Goal: Information Seeking & Learning: Stay updated

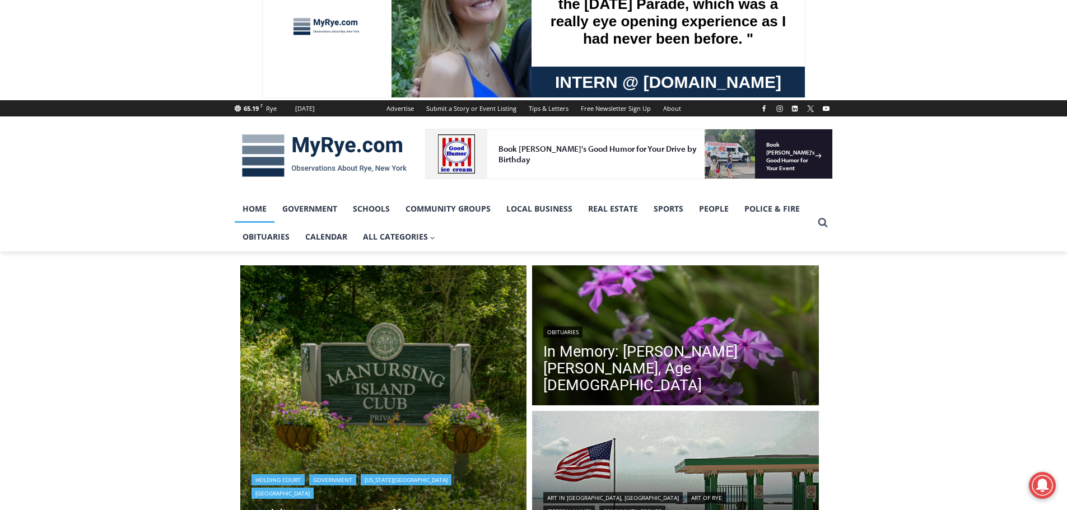
scroll to position [112, 0]
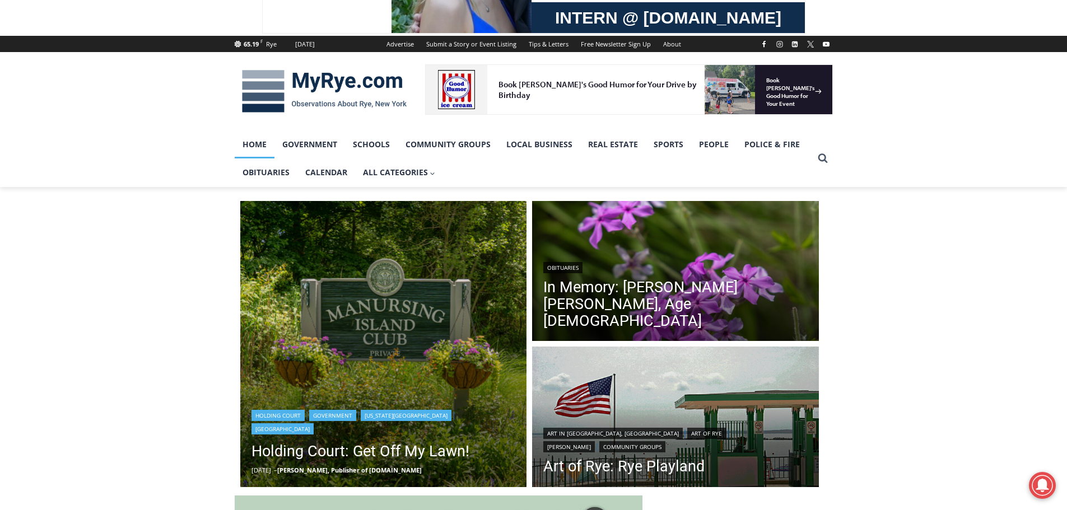
click at [415, 348] on img "Read More Holding Court: Get Off My Lawn!" at bounding box center [383, 344] width 287 height 287
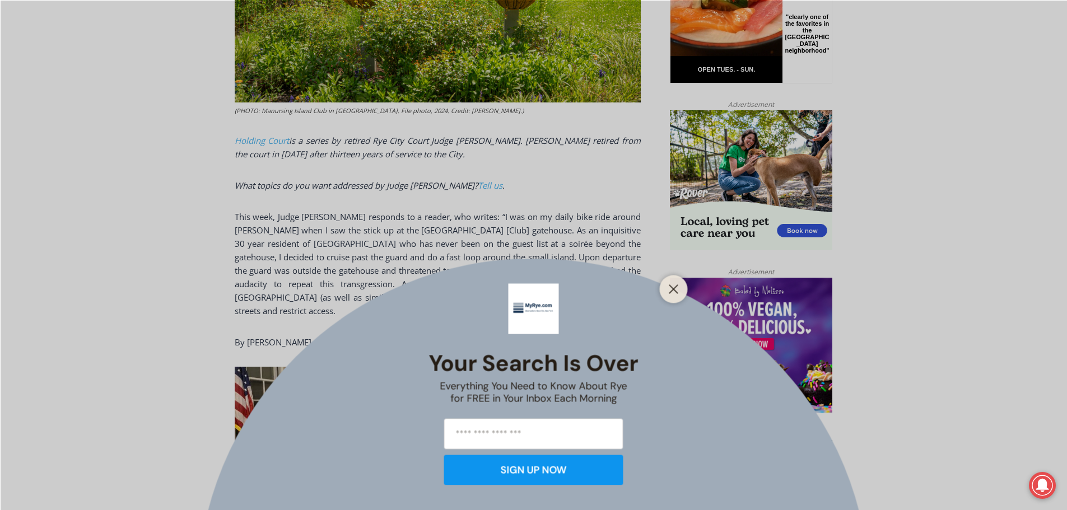
scroll to position [650, 0]
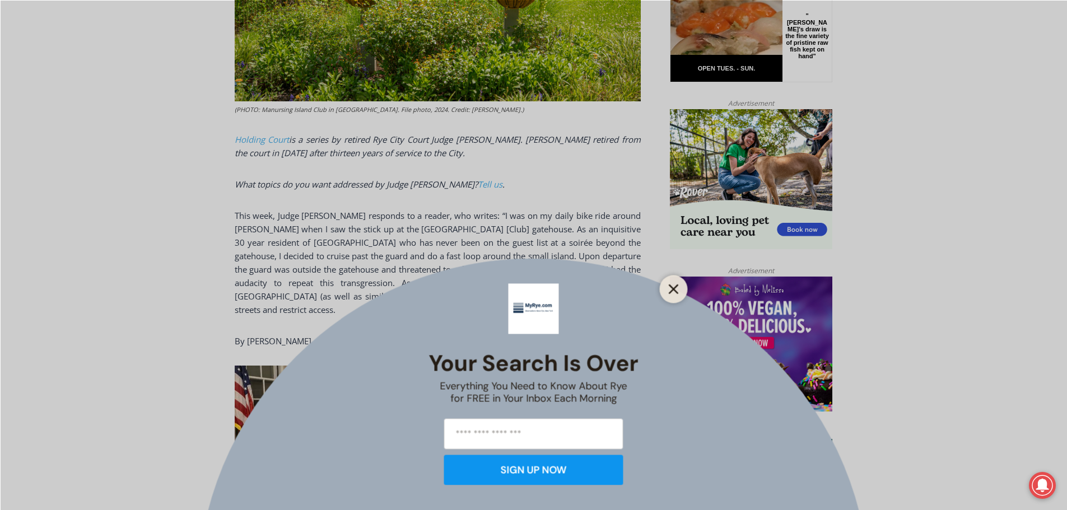
click at [677, 294] on icon "Close" at bounding box center [674, 289] width 10 height 10
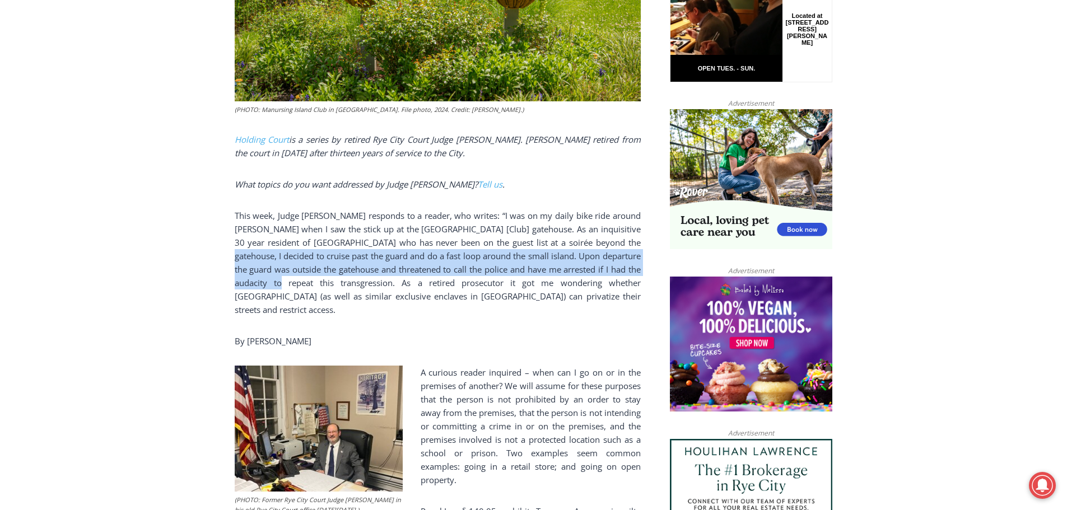
drag, startPoint x: 239, startPoint y: 248, endPoint x: 299, endPoint y: 269, distance: 62.9
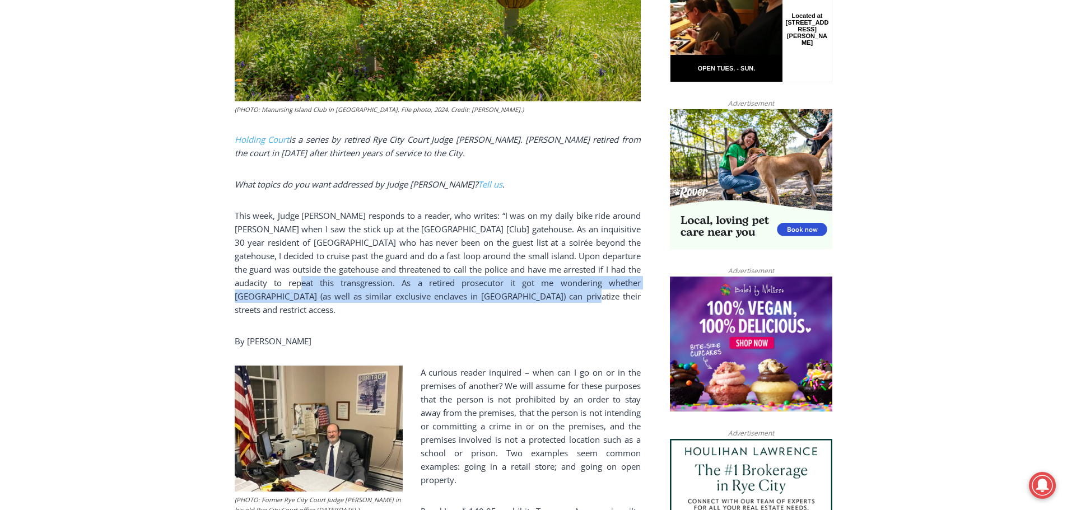
drag, startPoint x: 320, startPoint y: 267, endPoint x: 611, endPoint y: 281, distance: 291.6
click at [611, 281] on p "This week, Judge Latwin responds to a reader, who writes: “I was on my daily bi…" at bounding box center [438, 263] width 406 height 108
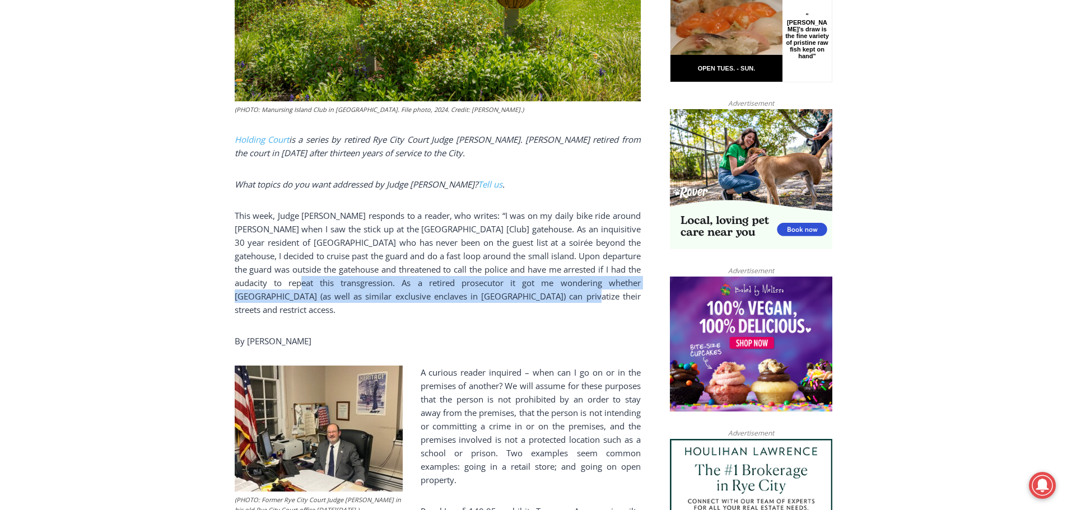
click at [537, 291] on p "This week, Judge Latwin responds to a reader, who writes: “I was on my daily bi…" at bounding box center [438, 263] width 406 height 108
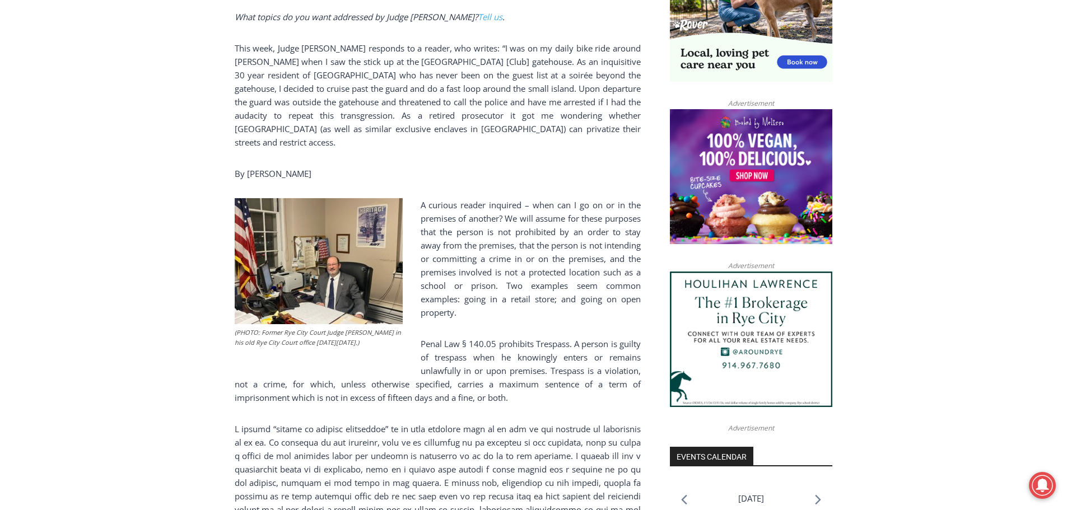
scroll to position [818, 0]
click at [328, 366] on p "Penal Law § 140.05 prohibits Trespass. A person is guilty of trespass when he k…" at bounding box center [438, 370] width 406 height 67
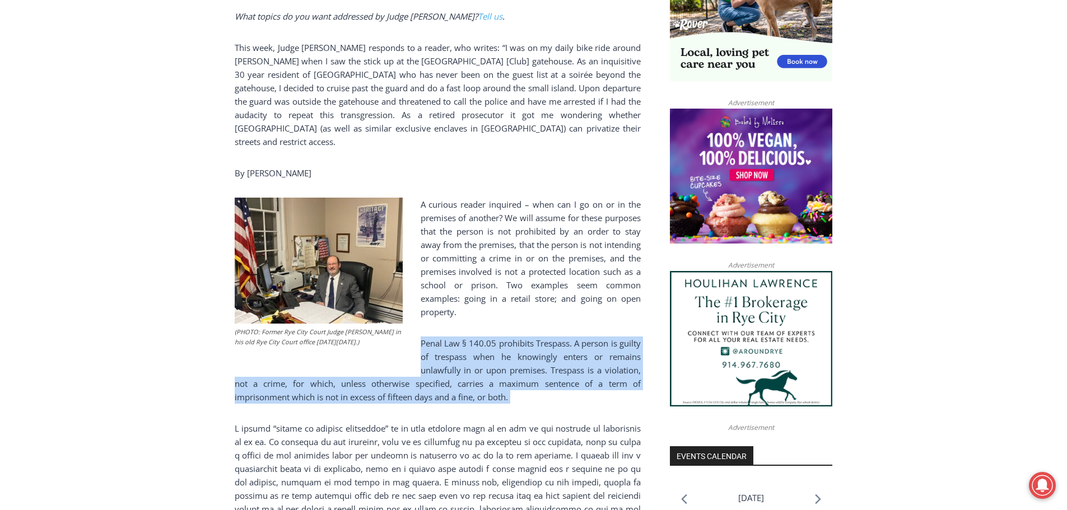
click at [328, 366] on p "Penal Law § 140.05 prohibits Trespass. A person is guilty of trespass when he k…" at bounding box center [438, 370] width 406 height 67
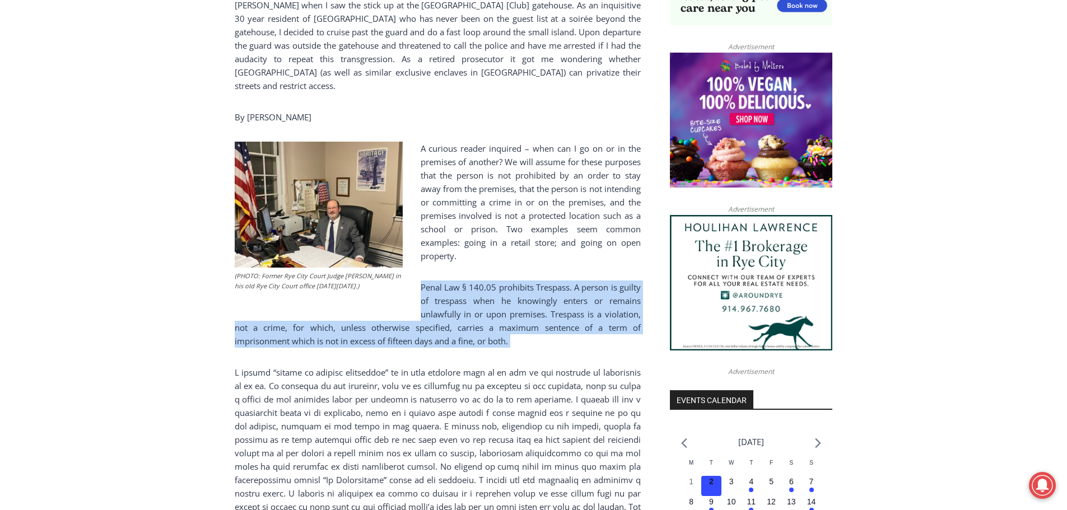
scroll to position [930, 0]
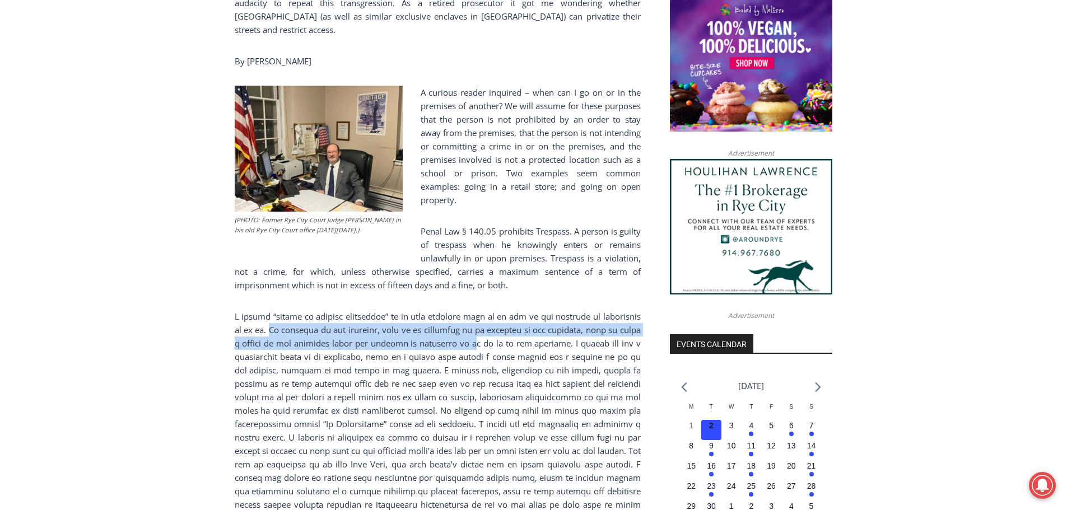
drag, startPoint x: 314, startPoint y: 304, endPoint x: 531, endPoint y: 319, distance: 217.9
click at [531, 319] on p at bounding box center [438, 417] width 406 height 215
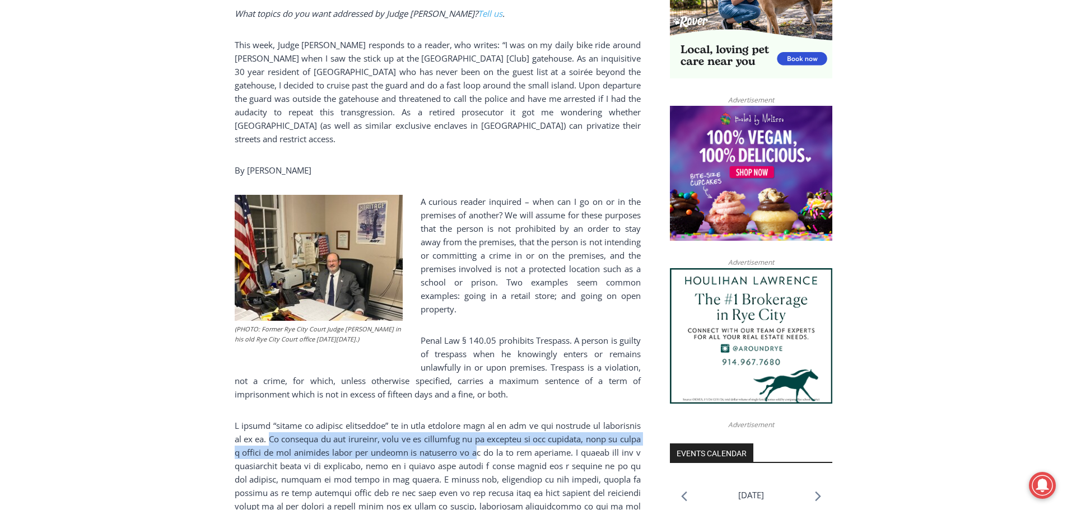
scroll to position [818, 0]
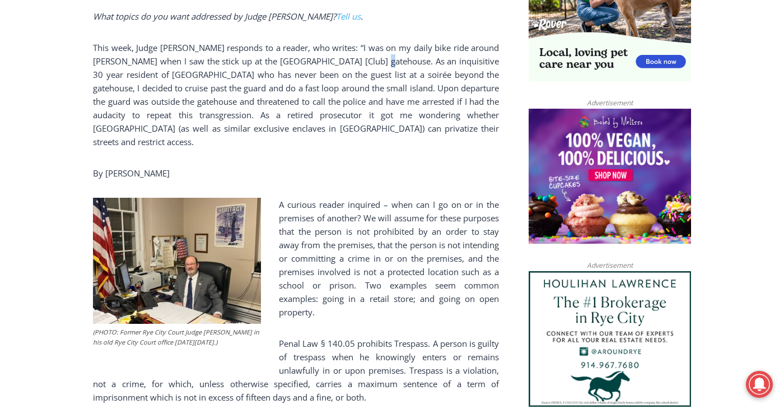
drag, startPoint x: 399, startPoint y: 49, endPoint x: 403, endPoint y: 55, distance: 8.1
click at [403, 55] on p "This week, Judge Latwin responds to a reader, who writes: “I was on my daily bi…" at bounding box center [296, 95] width 406 height 108
click at [408, 53] on p "This week, Judge Latwin responds to a reader, who writes: “I was on my daily bi…" at bounding box center [296, 95] width 406 height 108
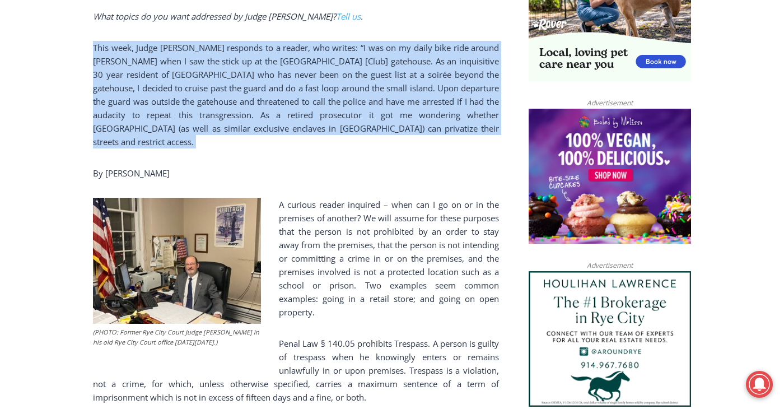
click at [408, 53] on p "This week, Judge Latwin responds to a reader, who writes: “I was on my daily bi…" at bounding box center [296, 95] width 406 height 108
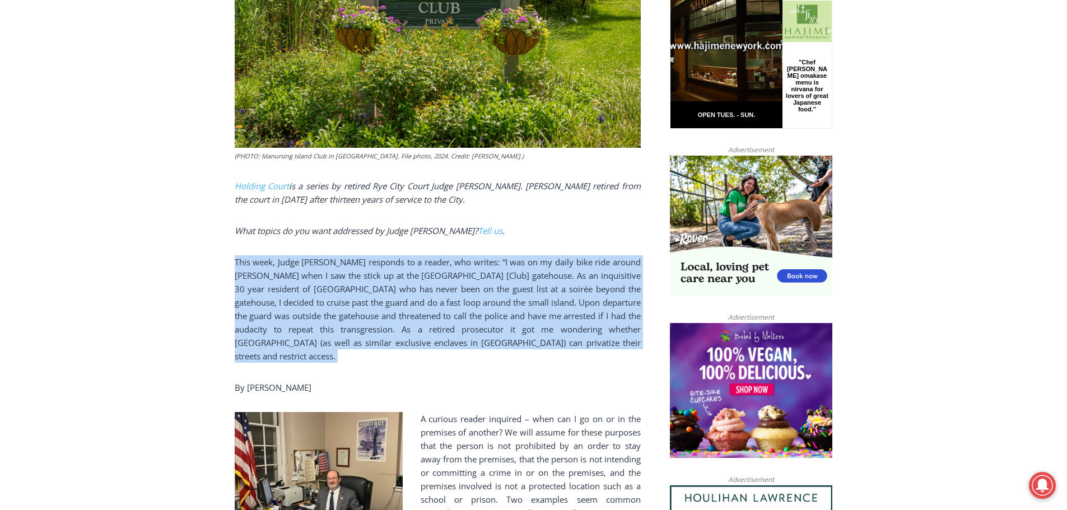
scroll to position [426, 0]
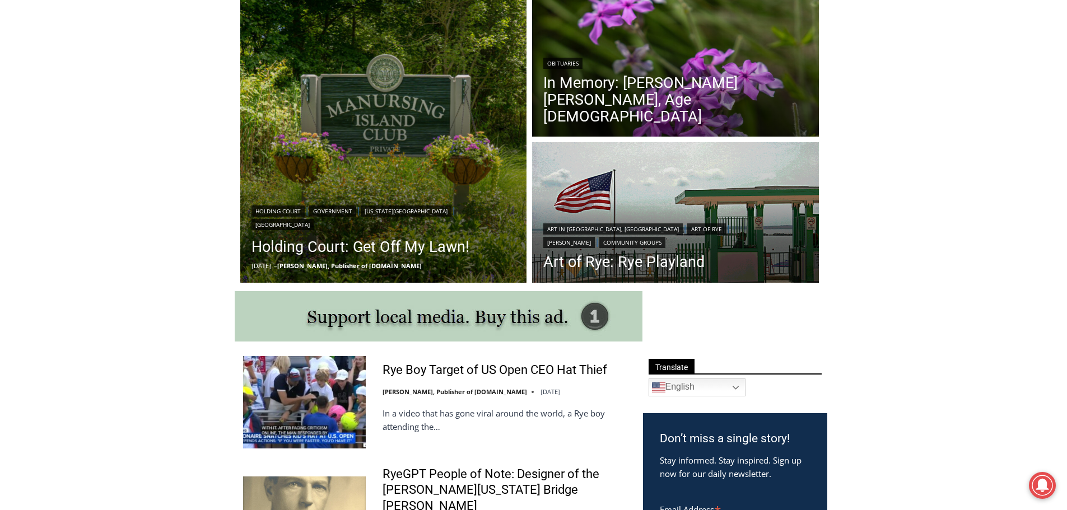
scroll to position [392, 0]
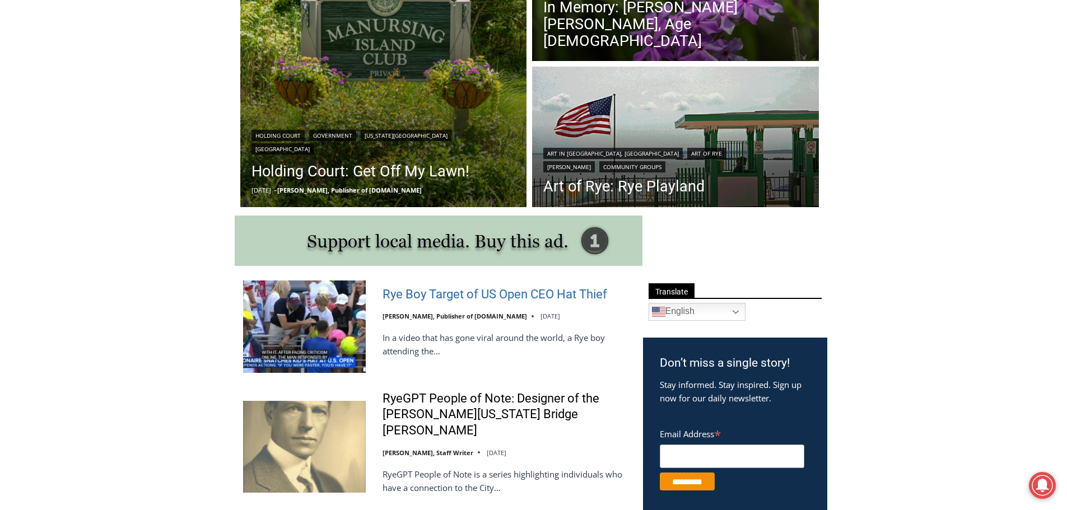
click at [522, 291] on link "Rye Boy Target of US Open CEO Hat Thief" at bounding box center [495, 295] width 225 height 16
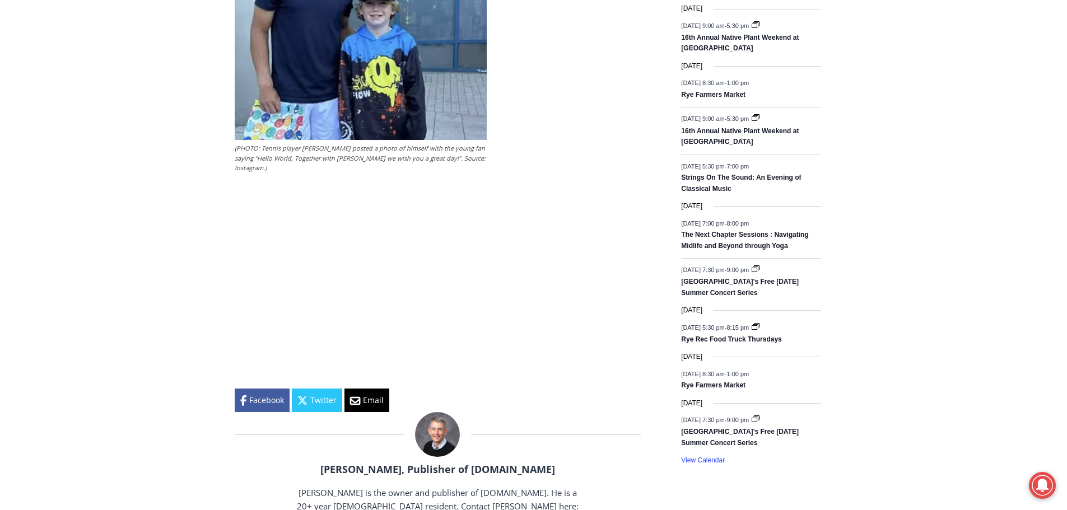
scroll to position [1513, 0]
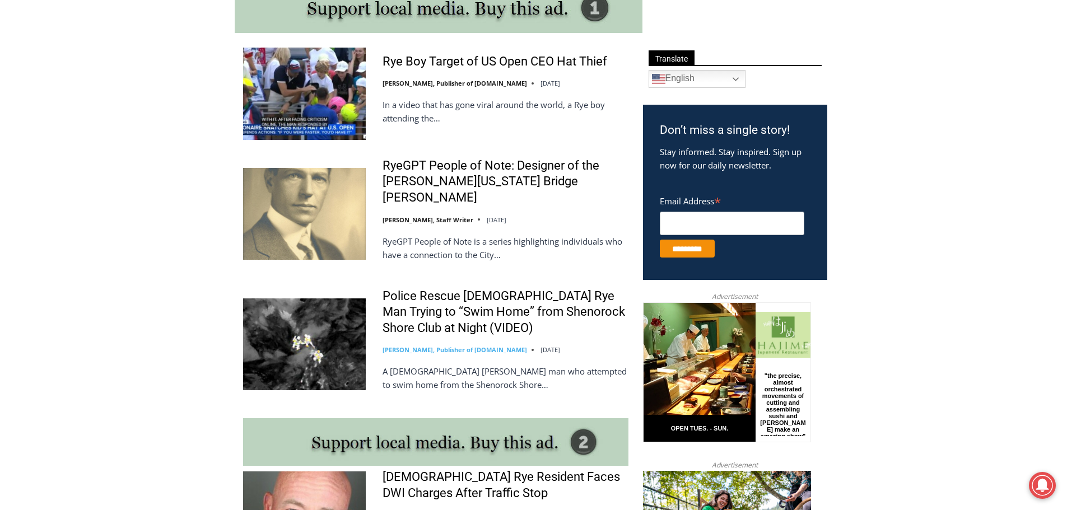
scroll to position [728, 0]
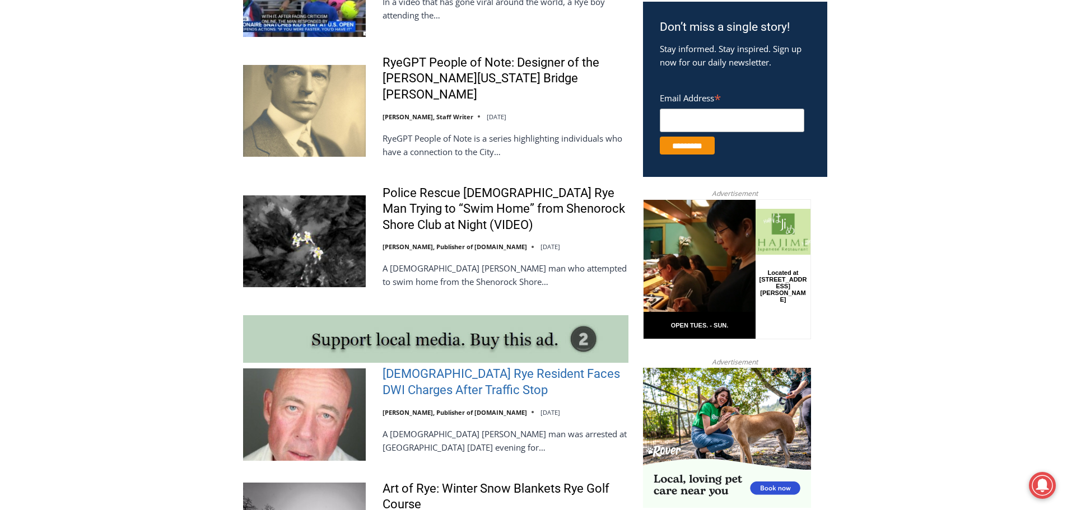
click at [457, 366] on link "[DEMOGRAPHIC_DATA] Rye Resident Faces DWI Charges After Traffic Stop" at bounding box center [506, 382] width 246 height 32
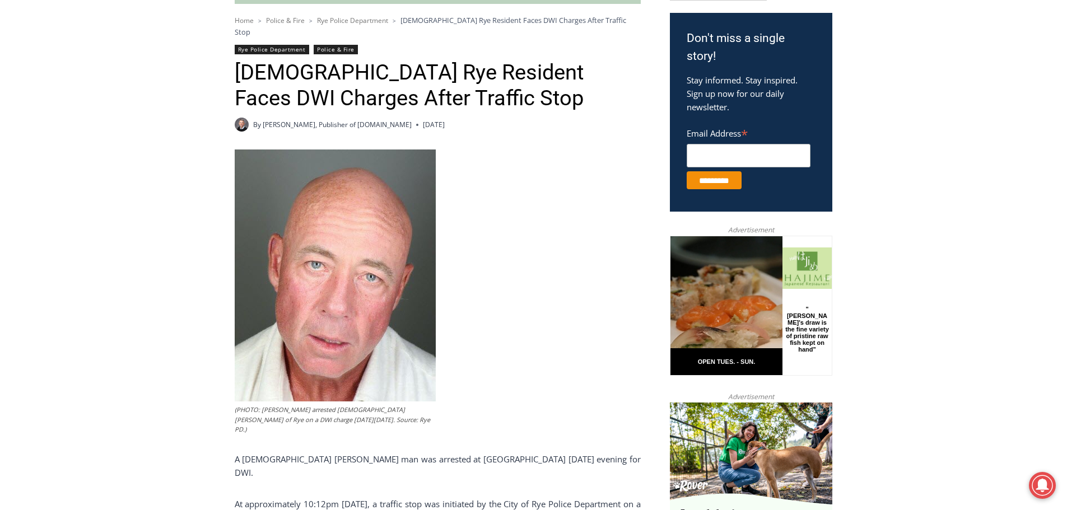
scroll to position [336, 0]
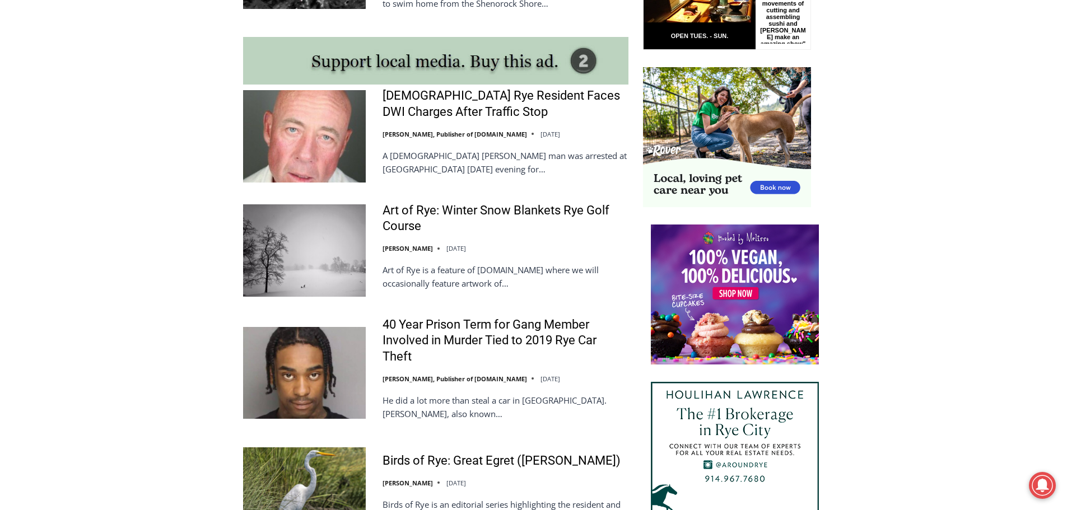
scroll to position [1008, 0]
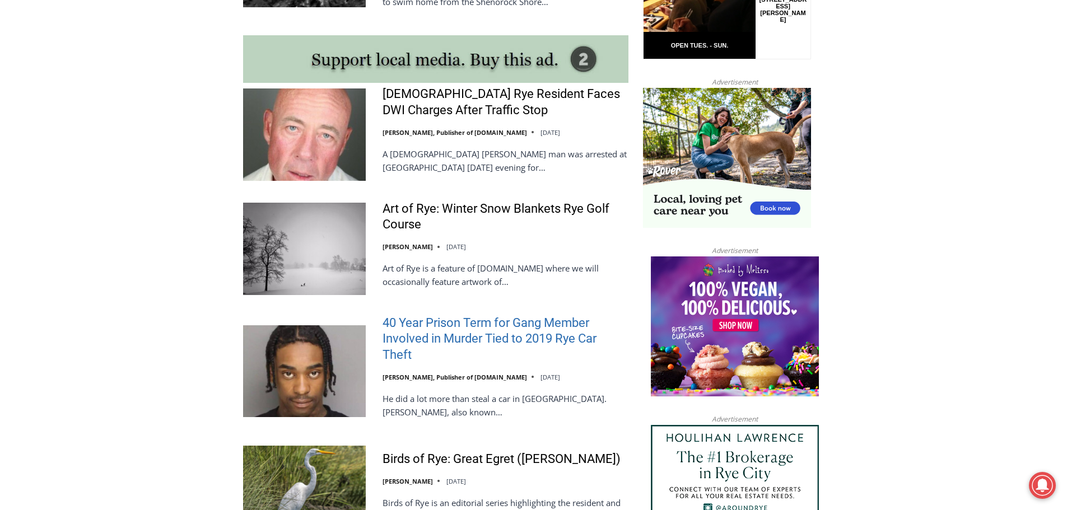
click at [530, 315] on link "40 Year Prison Term for Gang Member Involved in Murder Tied to 2019 Rye Car The…" at bounding box center [506, 339] width 246 height 48
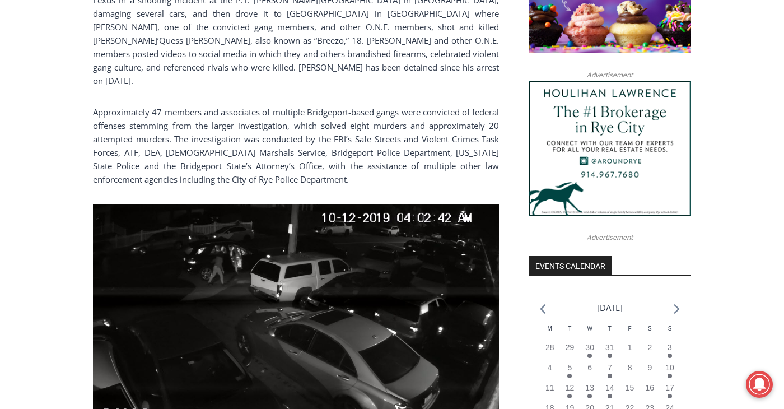
scroll to position [1289, 0]
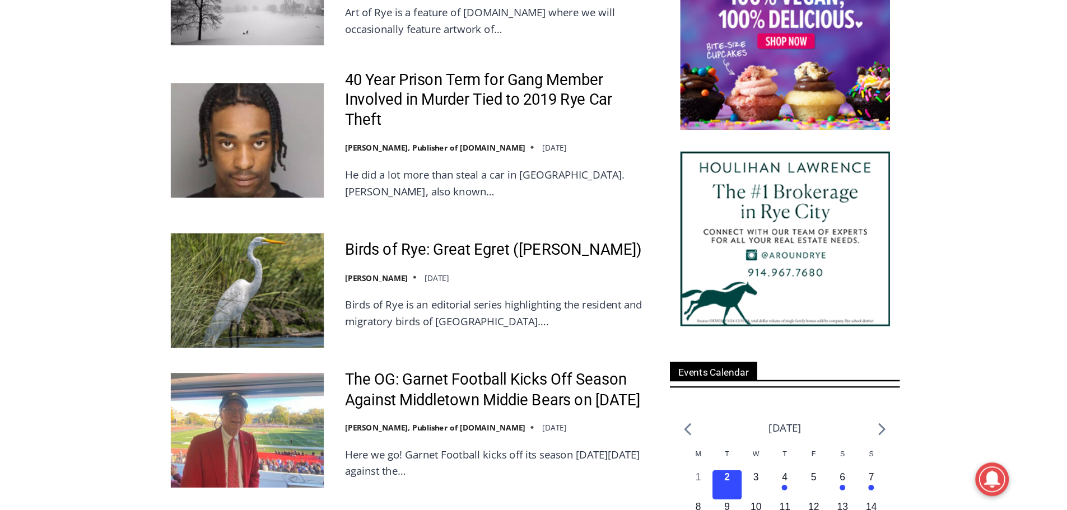
scroll to position [1289, 0]
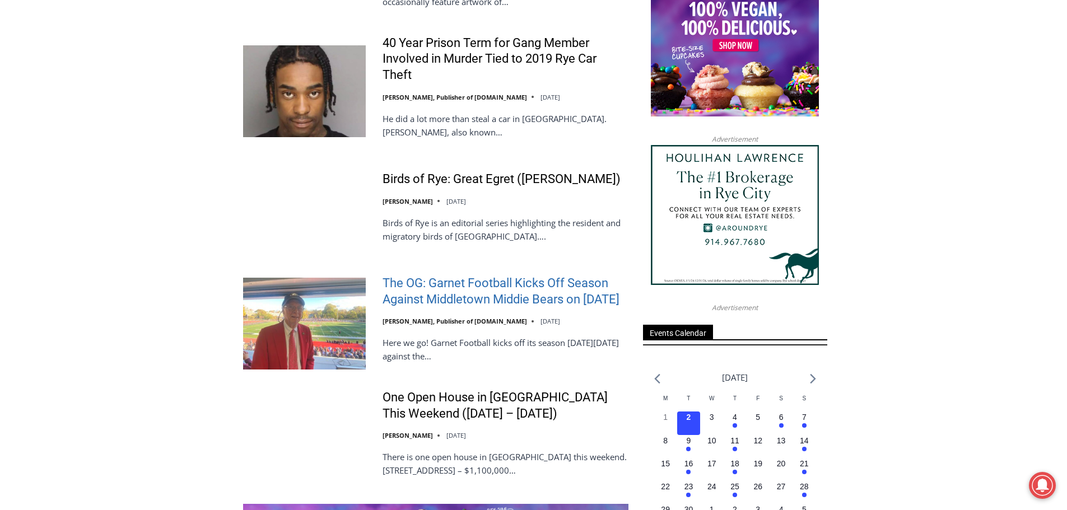
drag, startPoint x: 329, startPoint y: 264, endPoint x: 724, endPoint y: 1, distance: 475.1
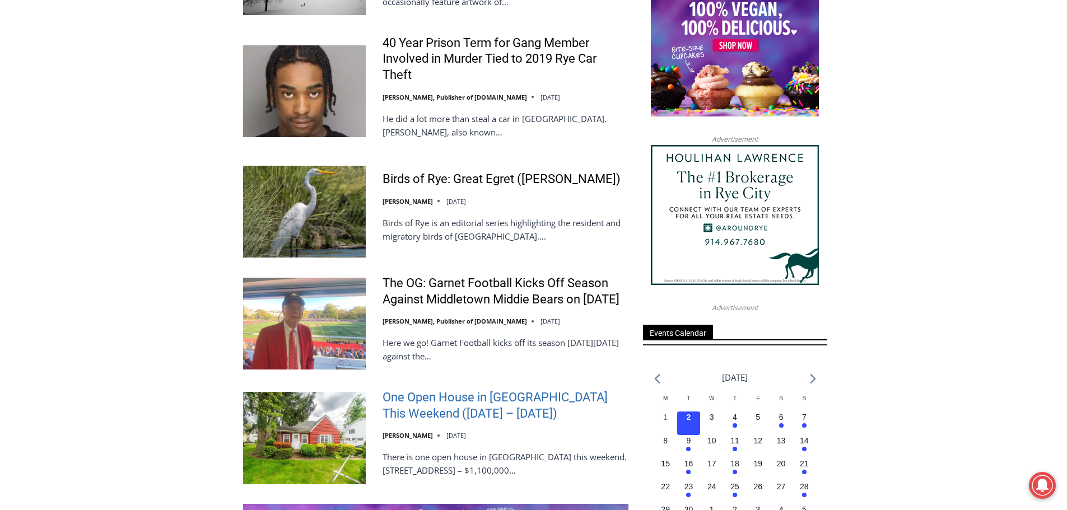
click at [491, 403] on link "One Open House in [GEOGRAPHIC_DATA] This Weekend ([DATE] – [DATE])" at bounding box center [506, 406] width 246 height 32
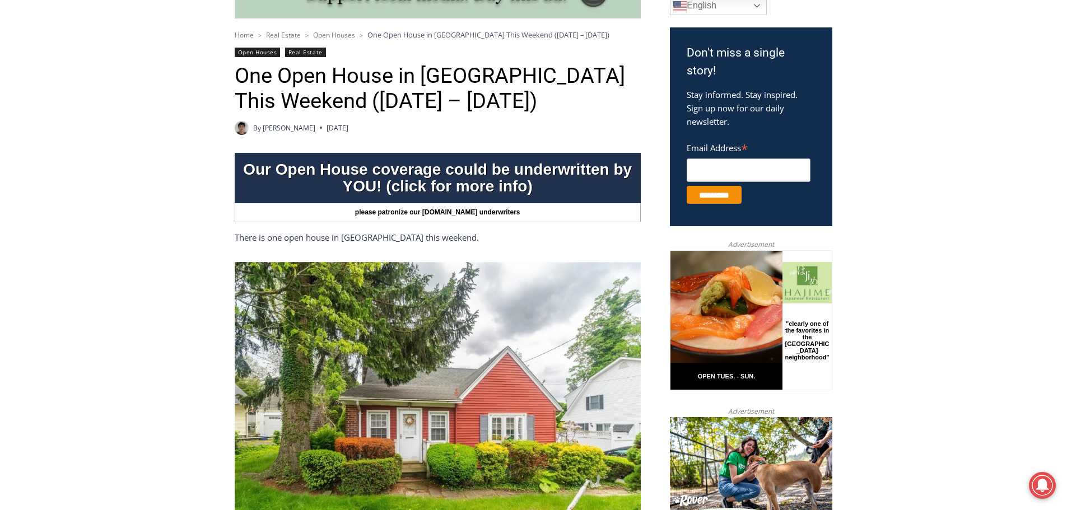
scroll to position [336, 0]
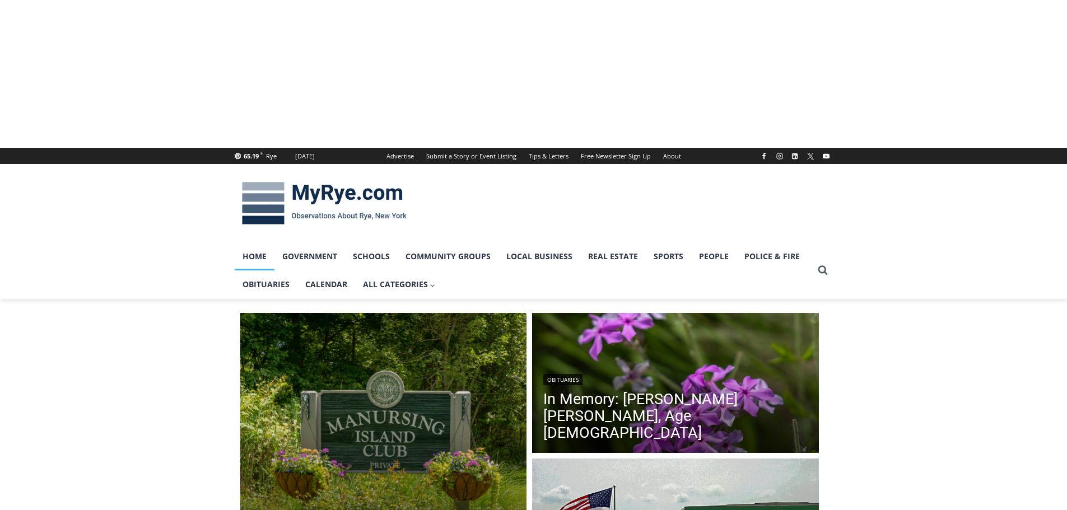
drag, startPoint x: 0, startPoint y: 0, endPoint x: 494, endPoint y: 277, distance: 566.3
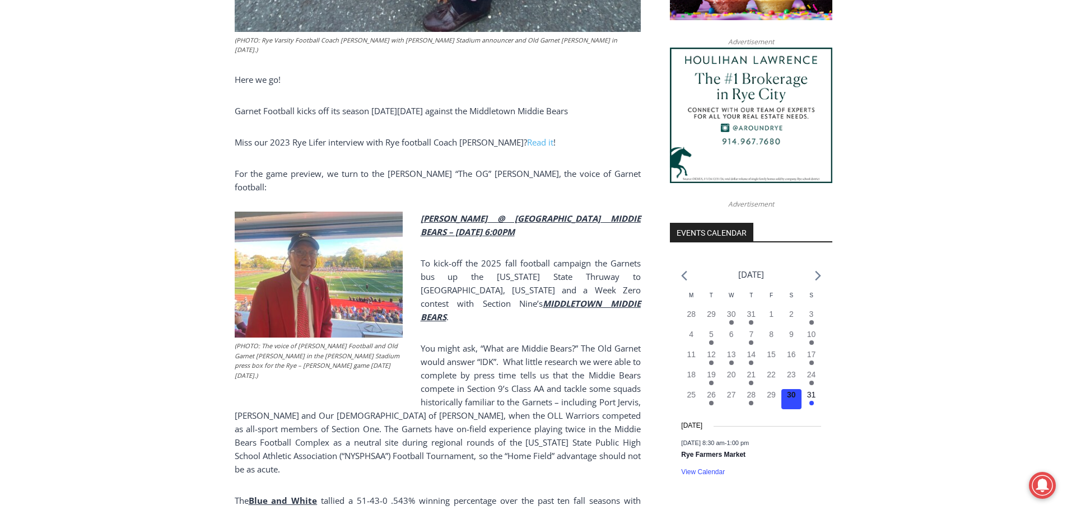
scroll to position [1044, 0]
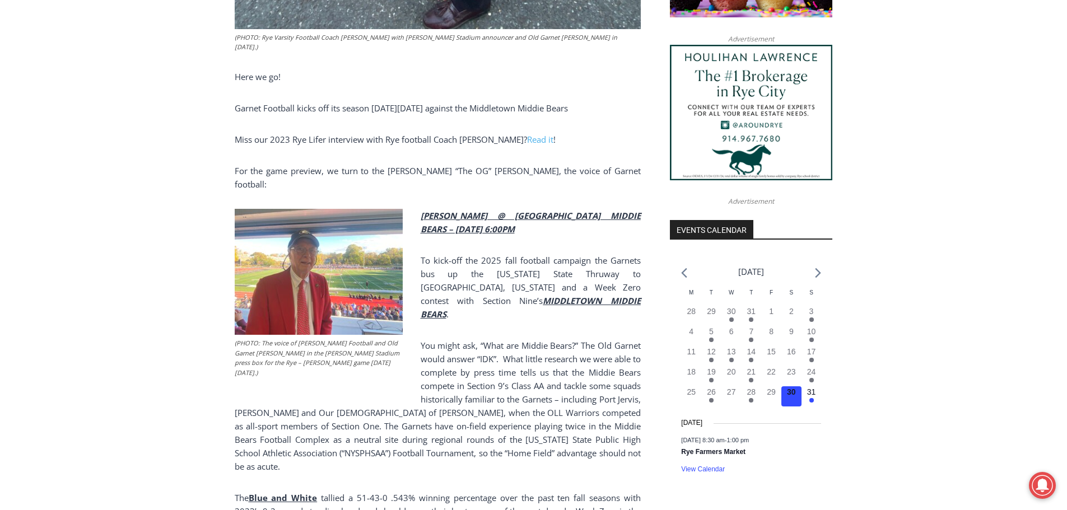
click at [388, 166] on p "For the game preview, we turn to the Steve “The OG” Feeney, the voice of Garnet…" at bounding box center [438, 177] width 406 height 27
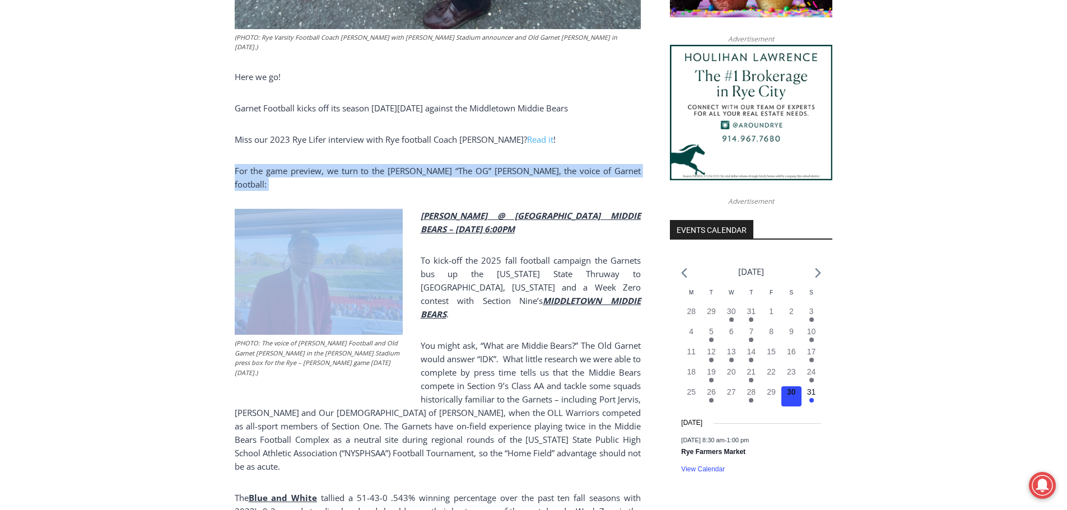
click at [388, 166] on p "For the game preview, we turn to the Steve “The OG” Feeney, the voice of Garnet…" at bounding box center [438, 177] width 406 height 27
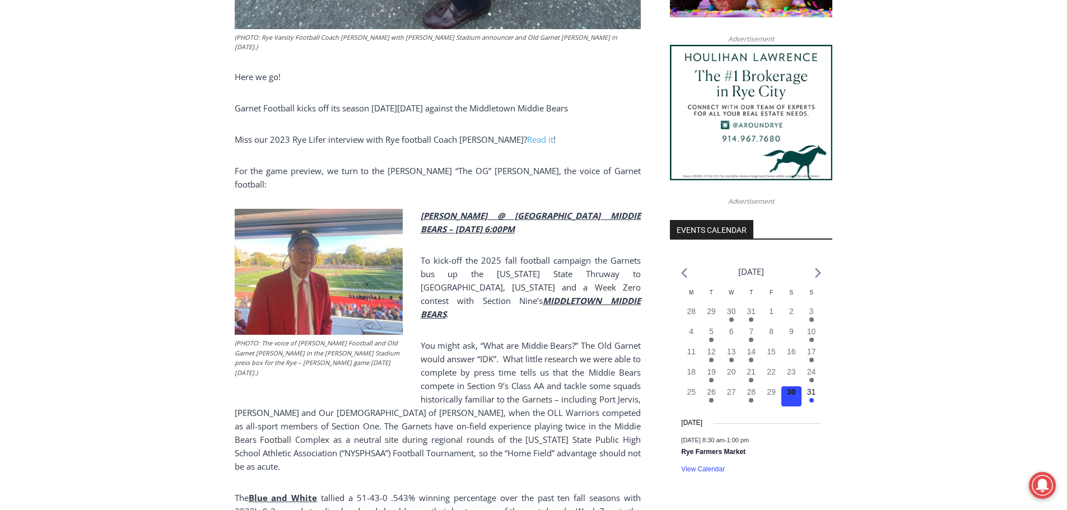
click at [577, 339] on p "You might ask, “What are Middie Bears?” The Old Garnet would answer “IDK”. What…" at bounding box center [438, 406] width 406 height 134
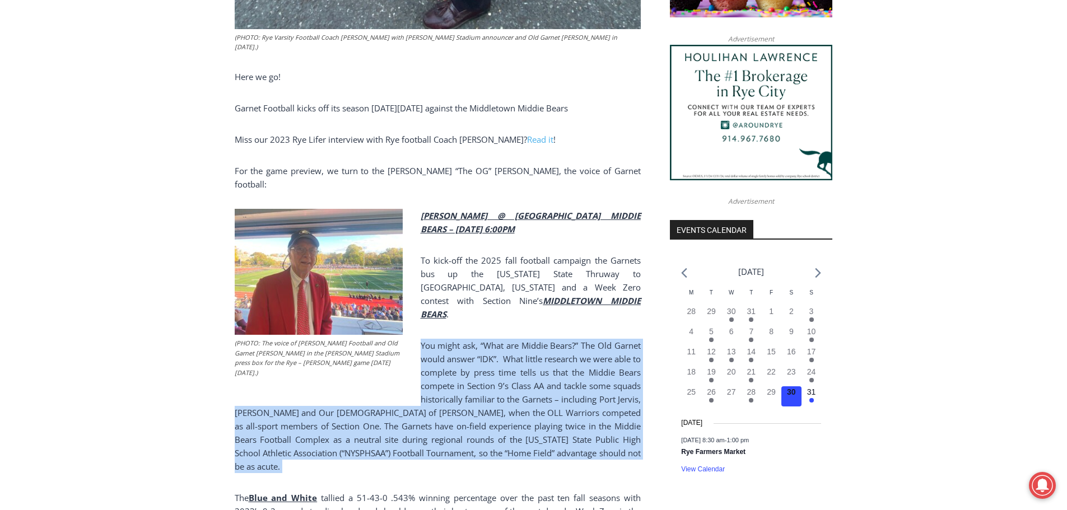
click at [577, 339] on p "You might ask, “What are Middie Bears?” The Old Garnet would answer “IDK”. What…" at bounding box center [438, 406] width 406 height 134
click at [555, 342] on p "You might ask, “What are Middie Bears?” The Old Garnet would answer “IDK”. What…" at bounding box center [438, 406] width 406 height 134
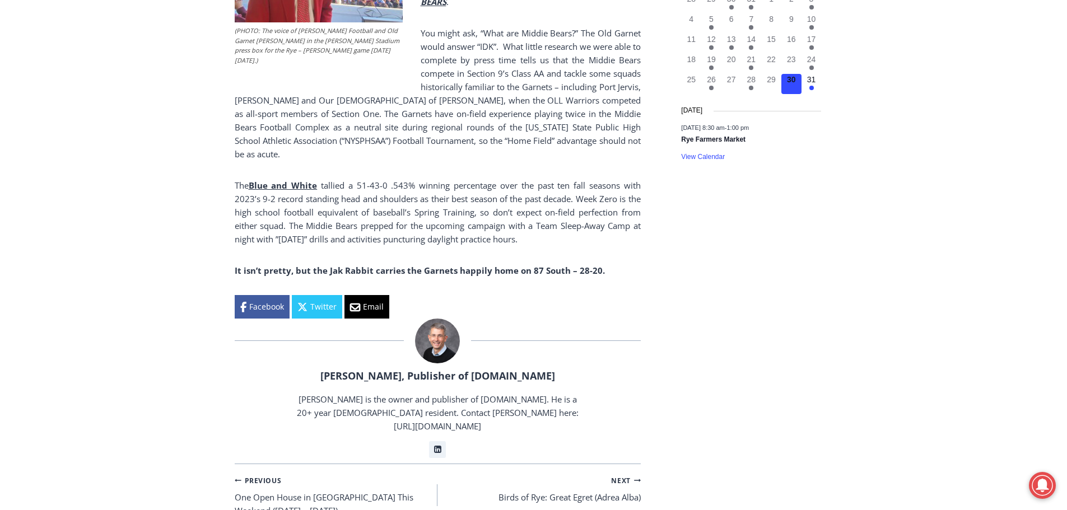
scroll to position [1324, 0]
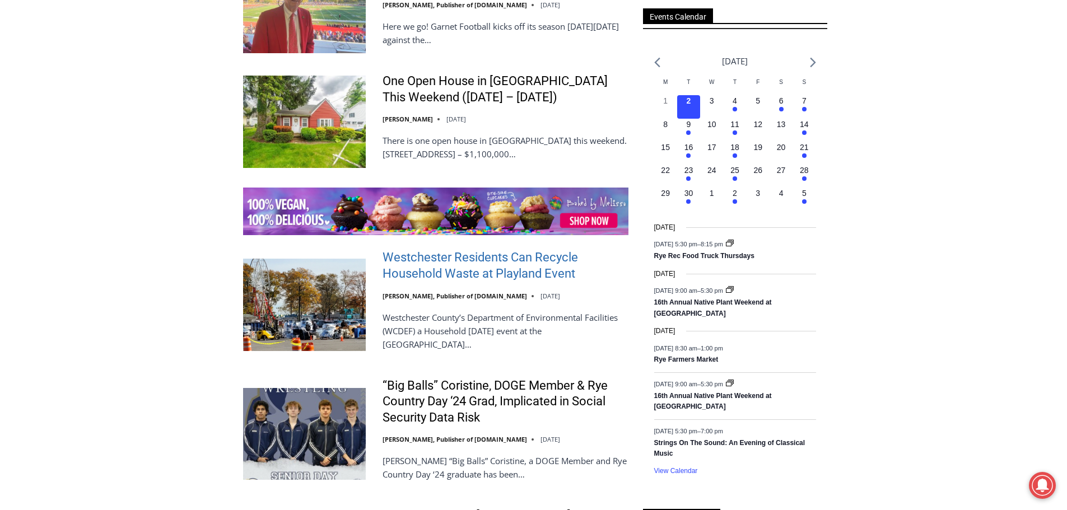
scroll to position [1625, 0]
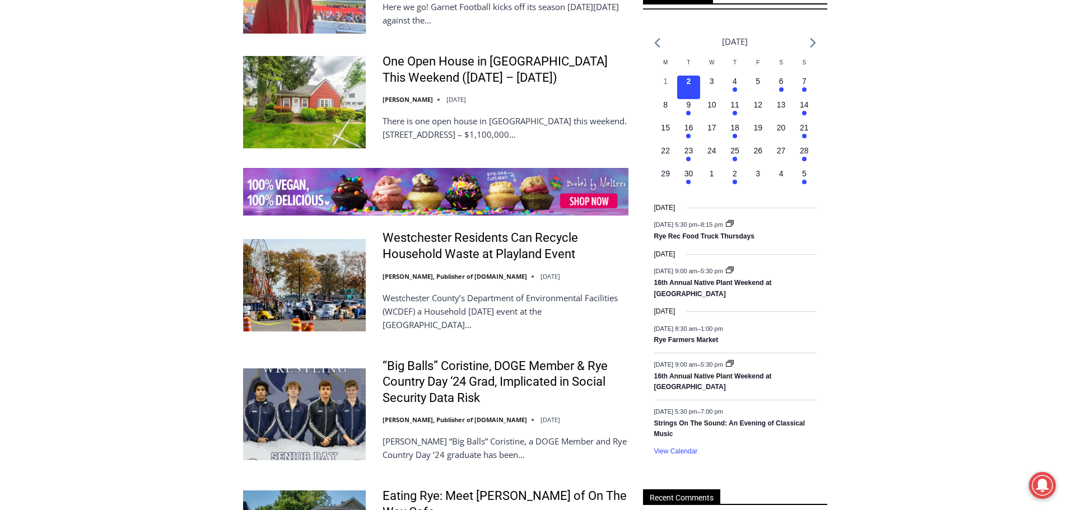
click at [556, 266] on div "Westchester Residents Can Recycle Household Waste at Playland Event Jay Sears, …" at bounding box center [506, 285] width 246 height 110
click at [554, 255] on link "Westchester Residents Can Recycle Household Waste at Playland Event" at bounding box center [506, 246] width 246 height 32
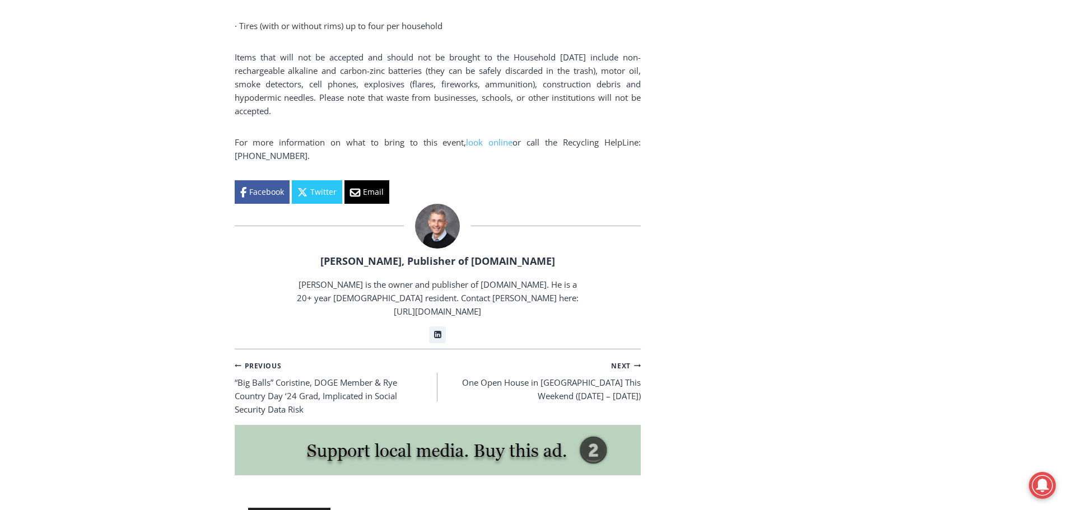
scroll to position [1681, 0]
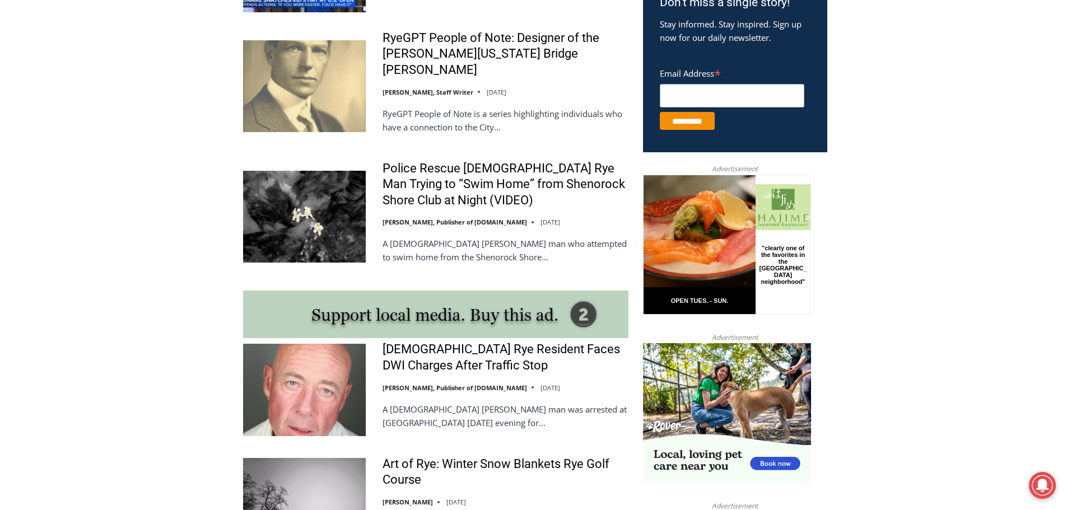
scroll to position [840, 0]
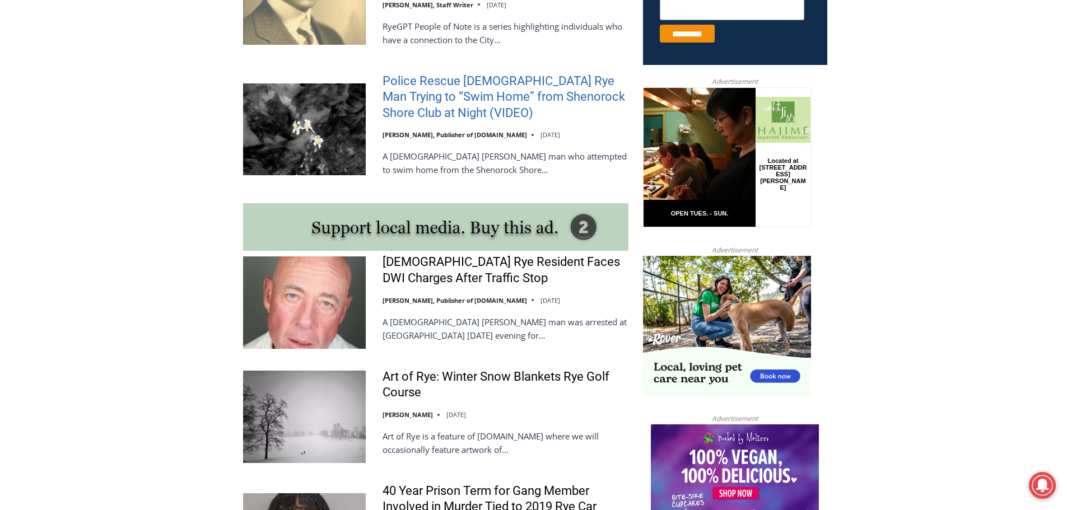
click at [436, 93] on link "Police Rescue [DEMOGRAPHIC_DATA] Rye Man Trying to “Swim Home” from Shenorock S…" at bounding box center [506, 97] width 246 height 48
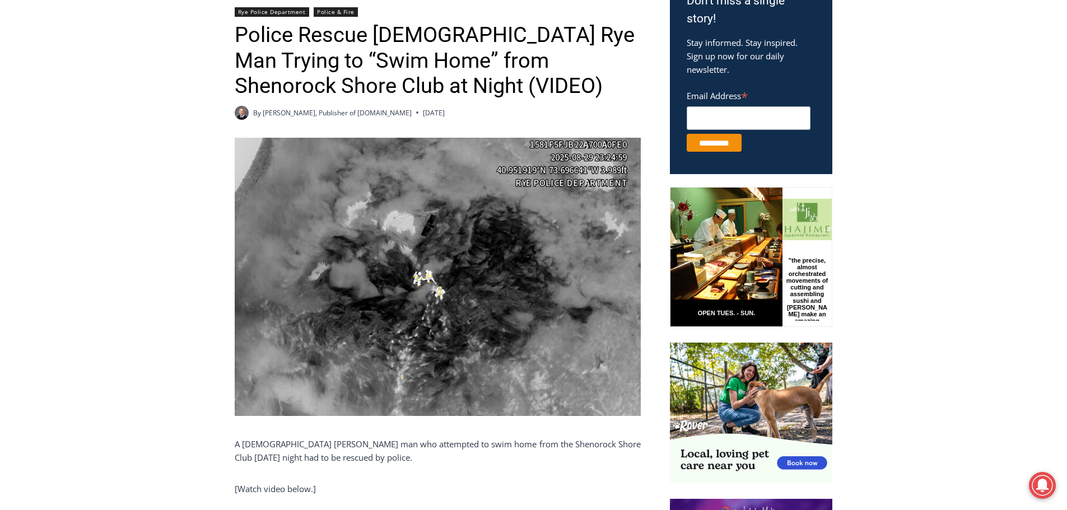
scroll to position [428, 0]
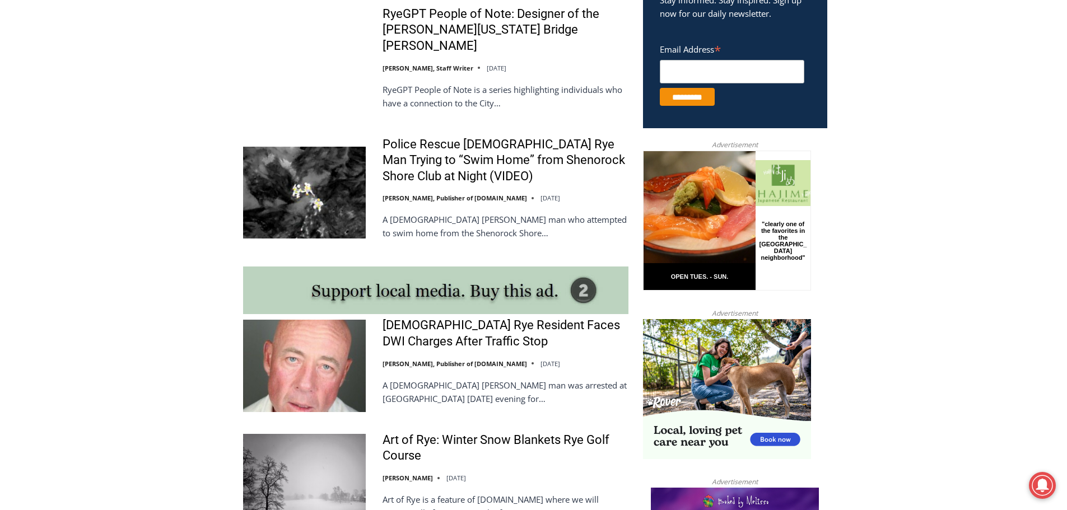
scroll to position [840, 0]
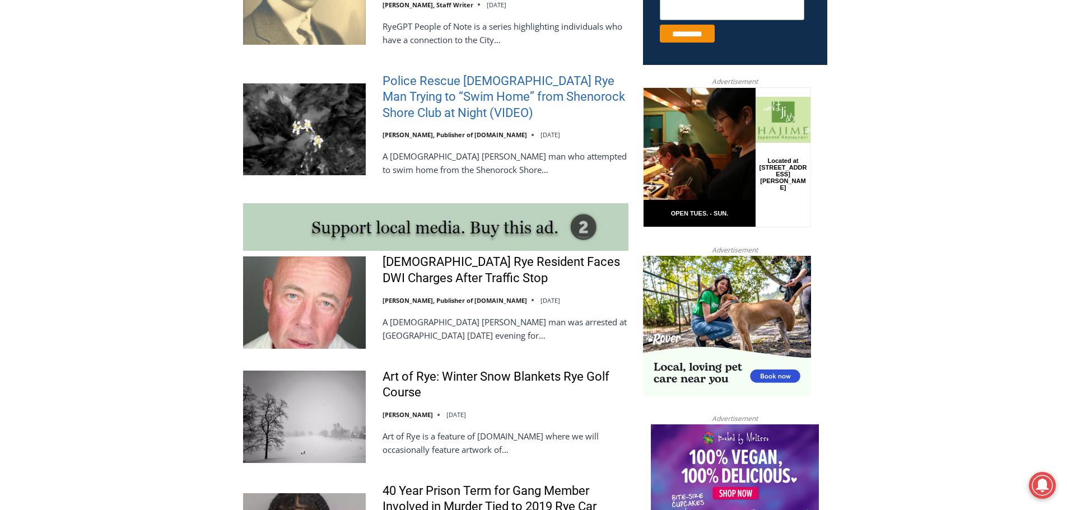
click at [492, 76] on link "Police Rescue [DEMOGRAPHIC_DATA] Rye Man Trying to “Swim Home” from Shenorock S…" at bounding box center [506, 97] width 246 height 48
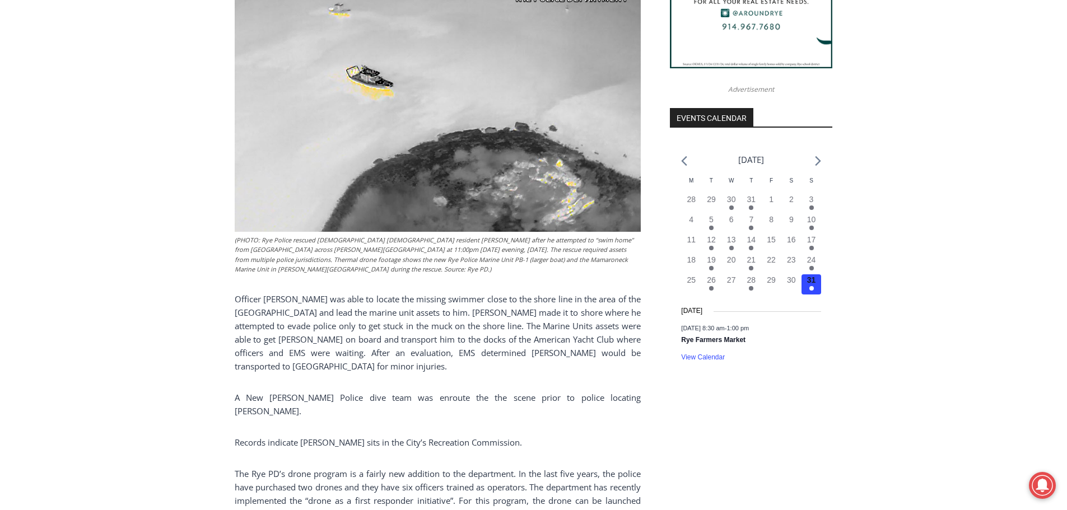
scroll to position [1210, 0]
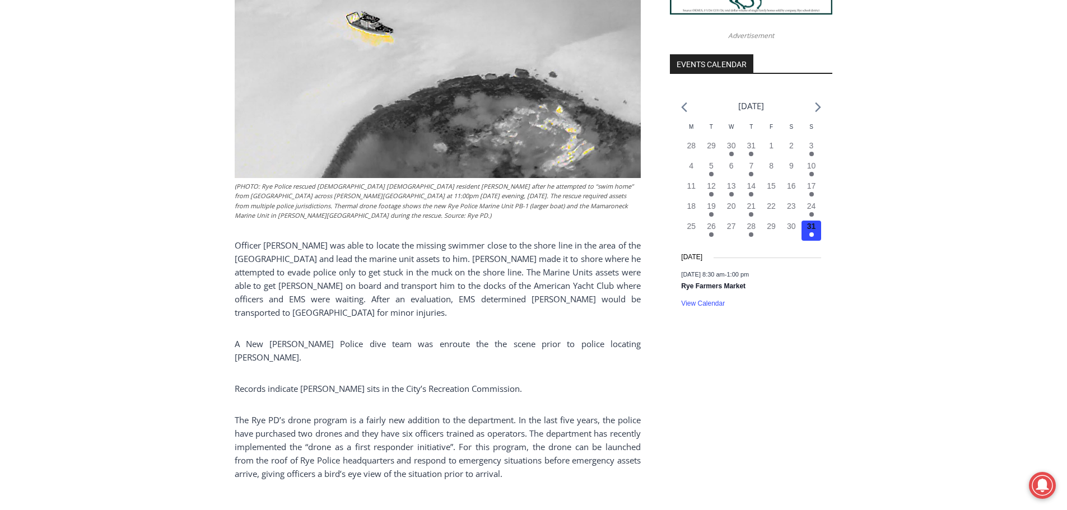
drag, startPoint x: 412, startPoint y: 291, endPoint x: 360, endPoint y: 272, distance: 55.3
click at [360, 272] on p "Officer Dabrowski was able to locate the missing swimmer close to the shore lin…" at bounding box center [438, 279] width 406 height 81
drag, startPoint x: 381, startPoint y: 356, endPoint x: 300, endPoint y: 346, distance: 81.3
click at [300, 346] on p "A New Rochelle Police dive team was enroute the the scene prior to police locat…" at bounding box center [438, 350] width 406 height 27
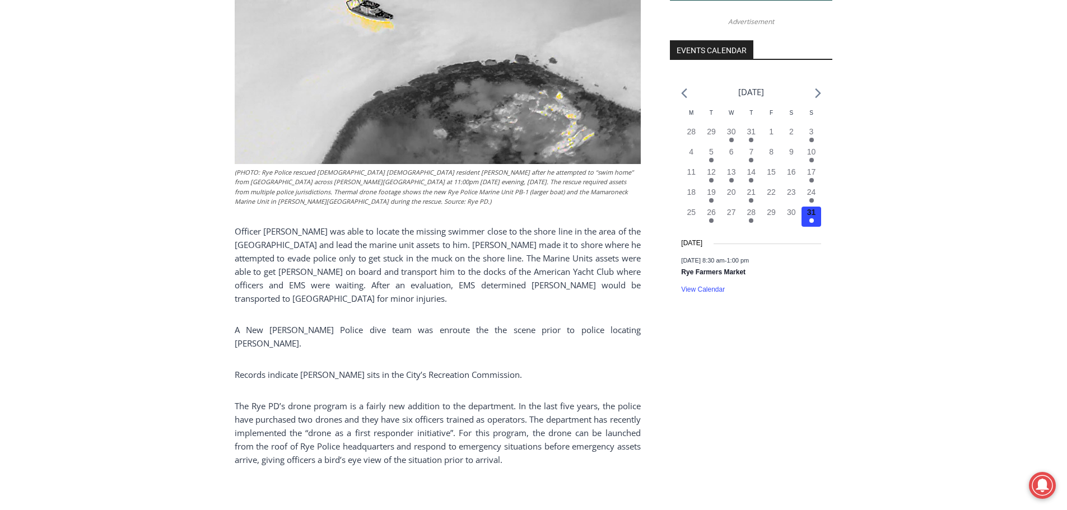
scroll to position [1266, 0]
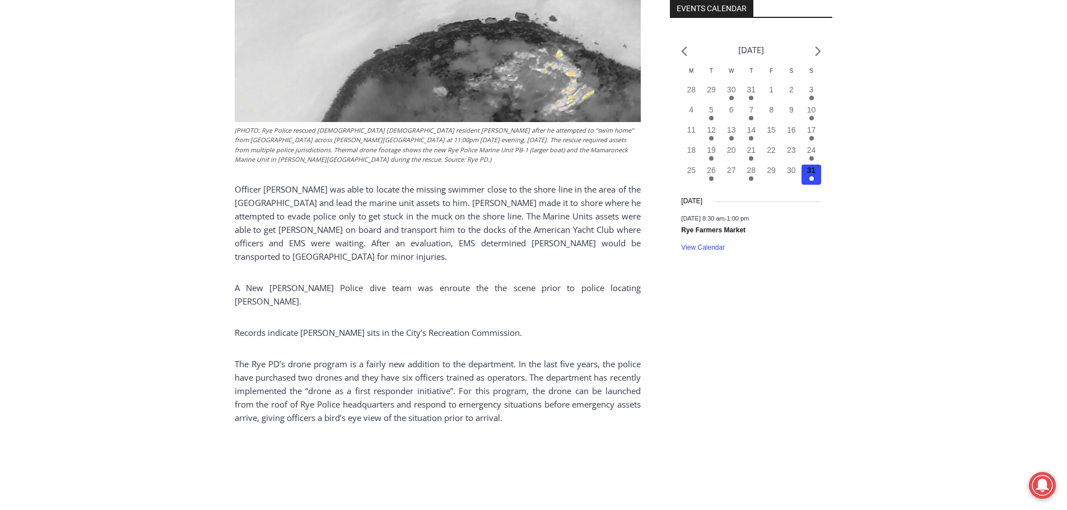
click at [515, 357] on p "The Rye PD’s drone program is a fairly new addition to the department. In the l…" at bounding box center [438, 390] width 406 height 67
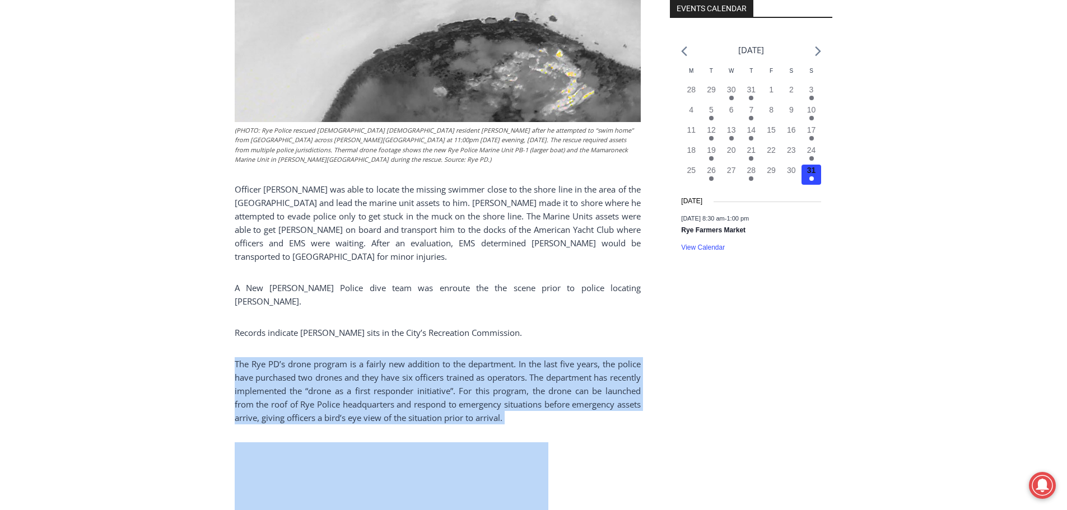
click at [516, 357] on p "The Rye PD’s drone program is a fairly new addition to the department. In the l…" at bounding box center [438, 390] width 406 height 67
click at [511, 374] on p "The Rye PD’s drone program is a fairly new addition to the department. In the l…" at bounding box center [438, 390] width 406 height 67
click at [446, 368] on p "The Rye PD’s drone program is a fairly new addition to the department. In the l…" at bounding box center [438, 390] width 406 height 67
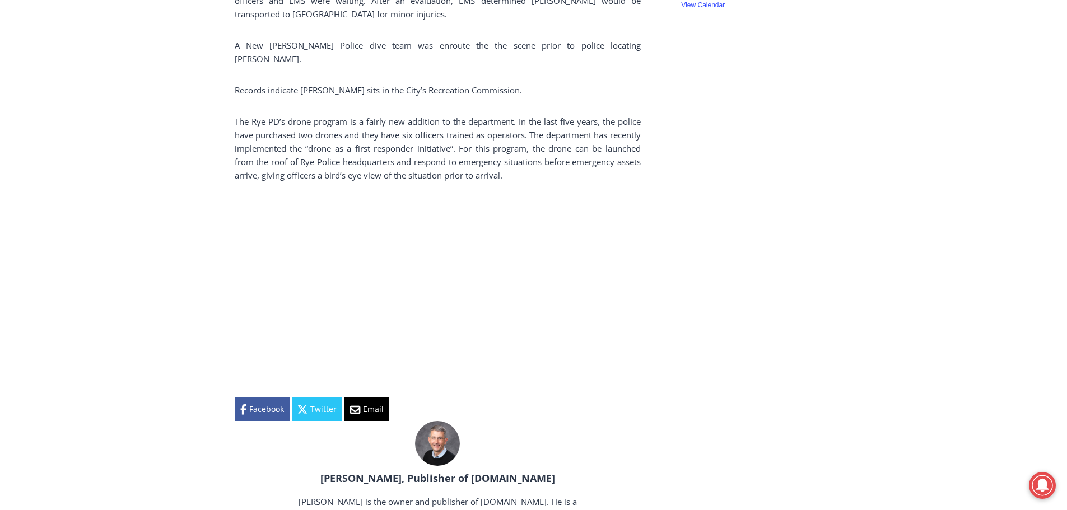
scroll to position [1546, 0]
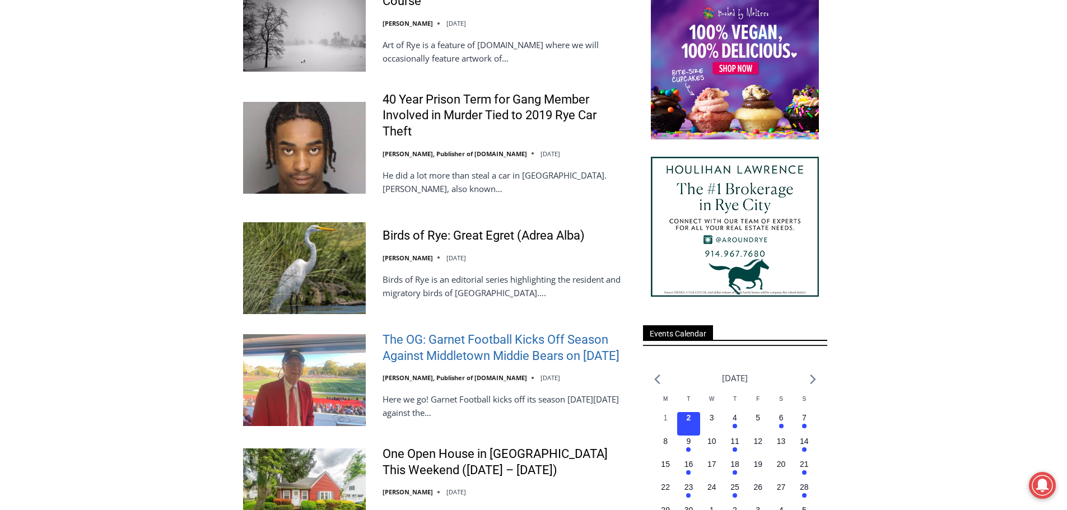
scroll to position [1344, 0]
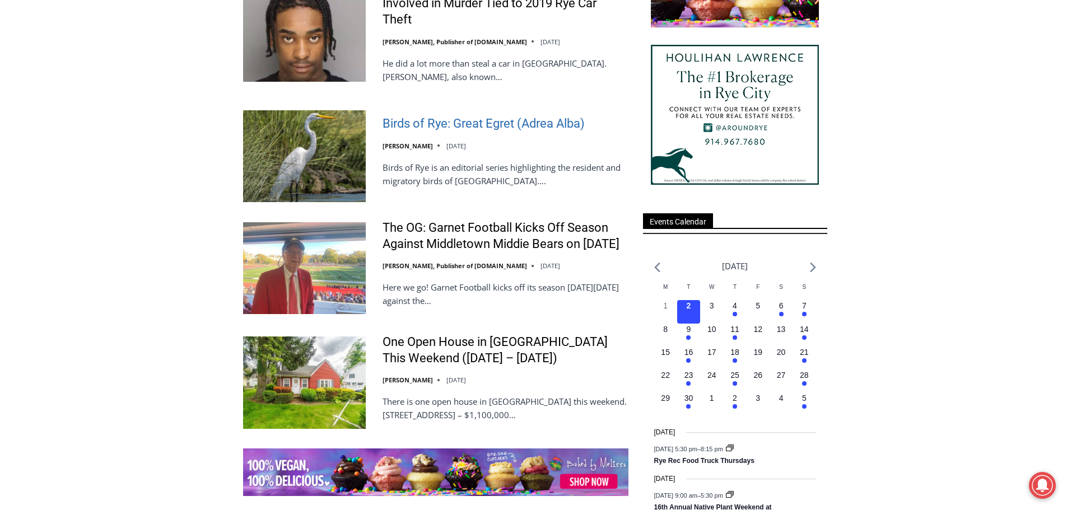
click at [538, 116] on link "Birds of Rye: Great Egret (Adrea Alba)" at bounding box center [484, 124] width 202 height 16
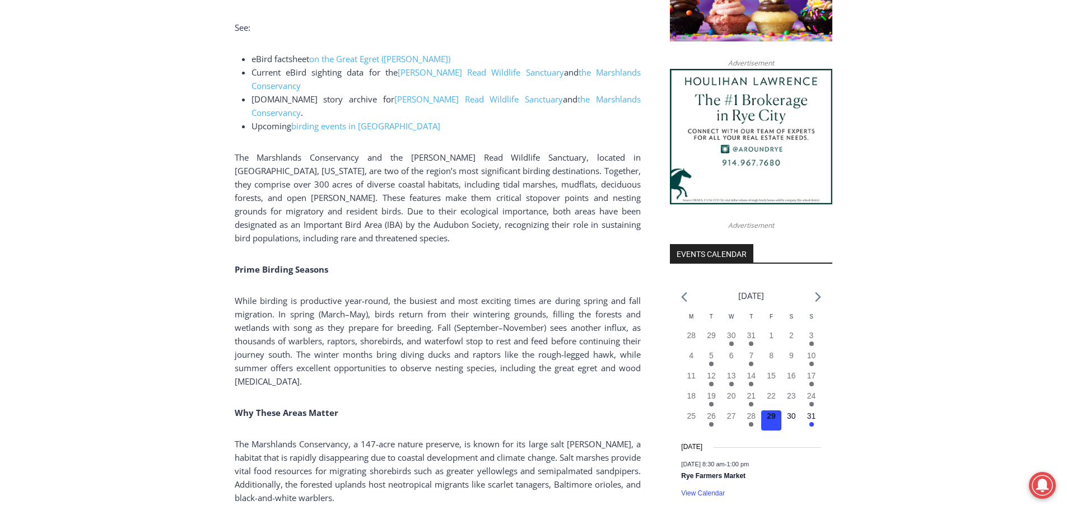
scroll to position [988, 0]
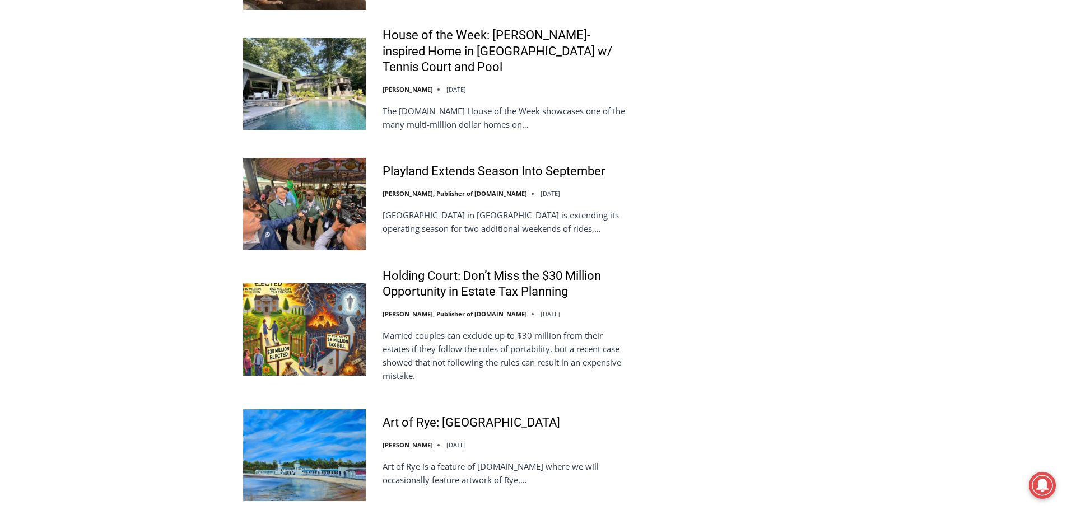
scroll to position [2577, 0]
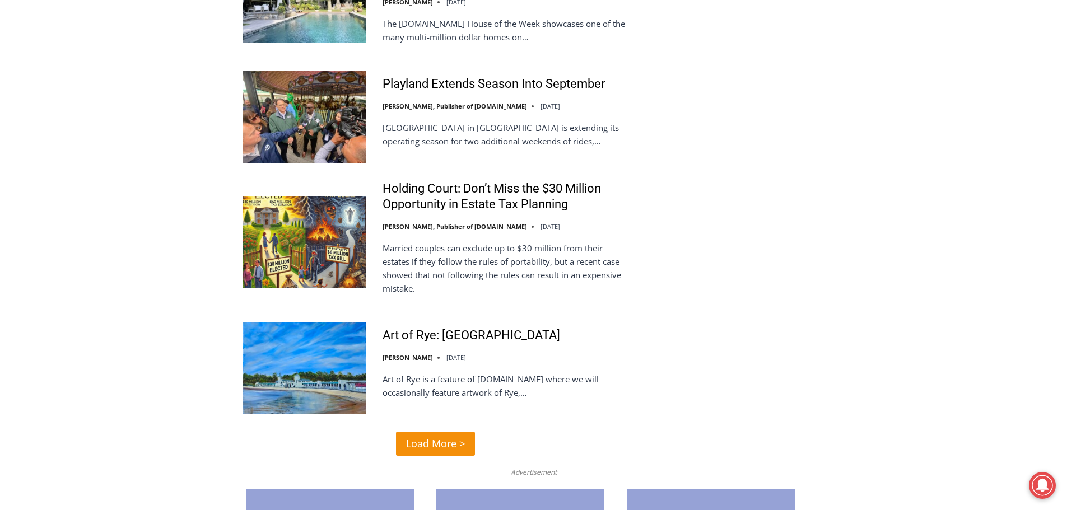
click at [436, 436] on span "Load More >" at bounding box center [435, 444] width 59 height 16
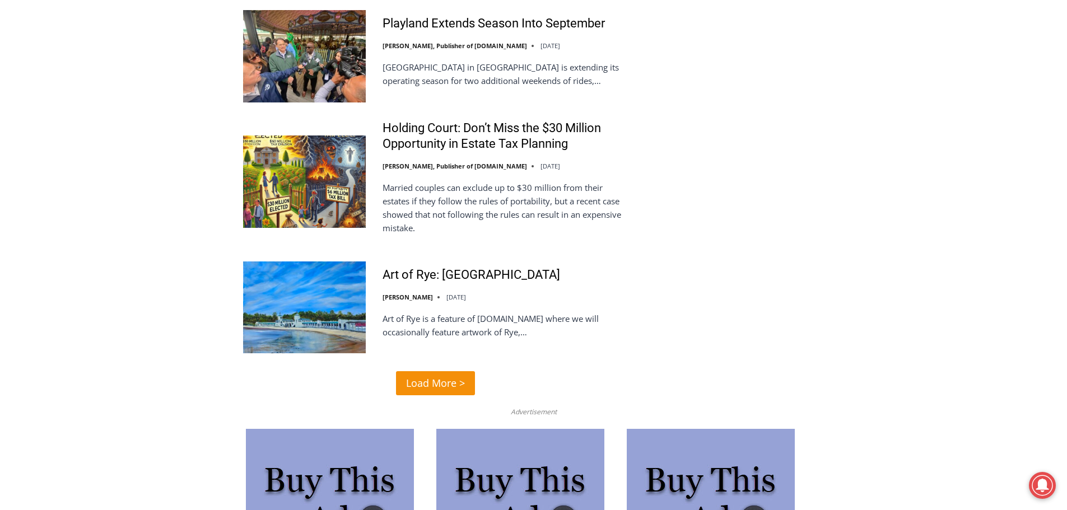
scroll to position [2857, 0]
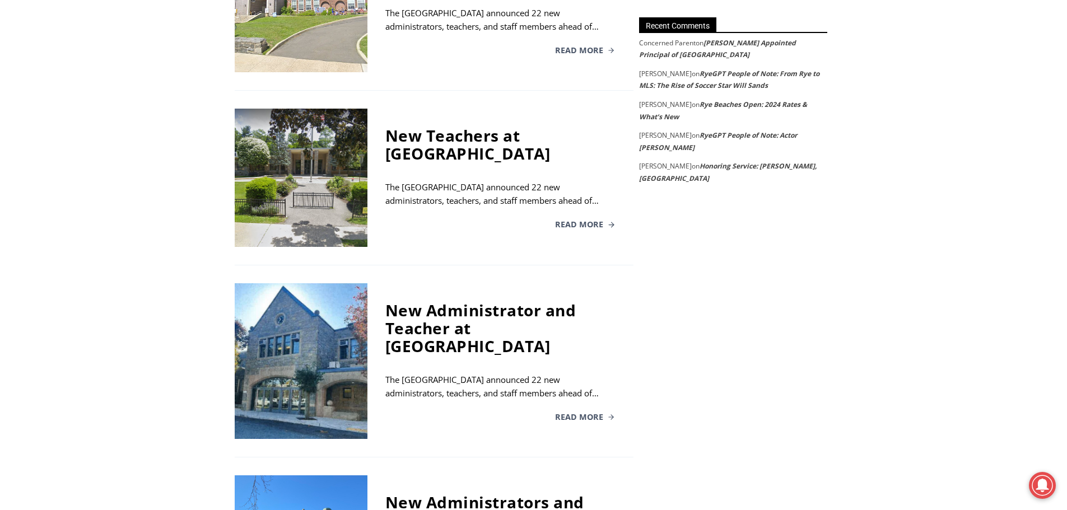
scroll to position [1681, 0]
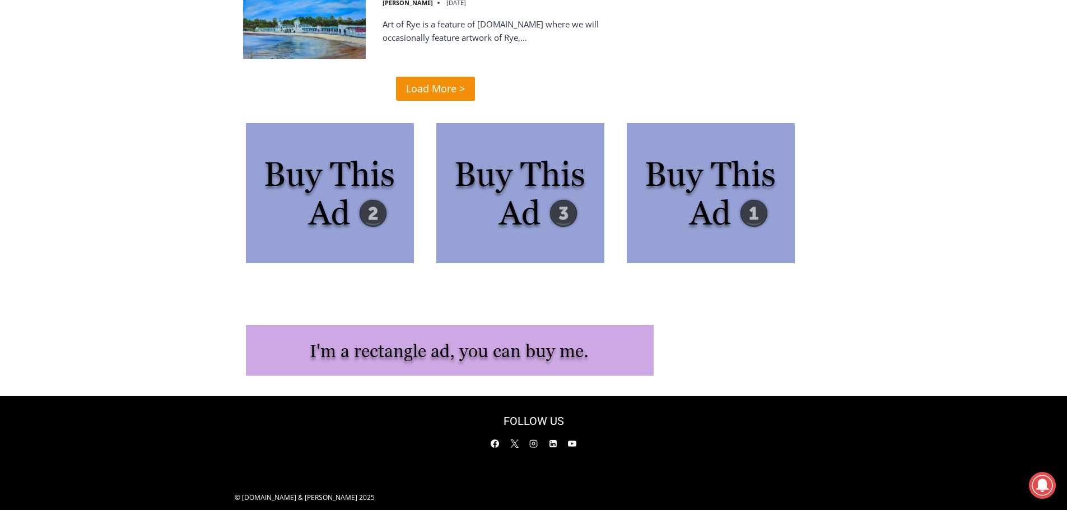
scroll to position [2824, 0]
